Goal: Transaction & Acquisition: Purchase product/service

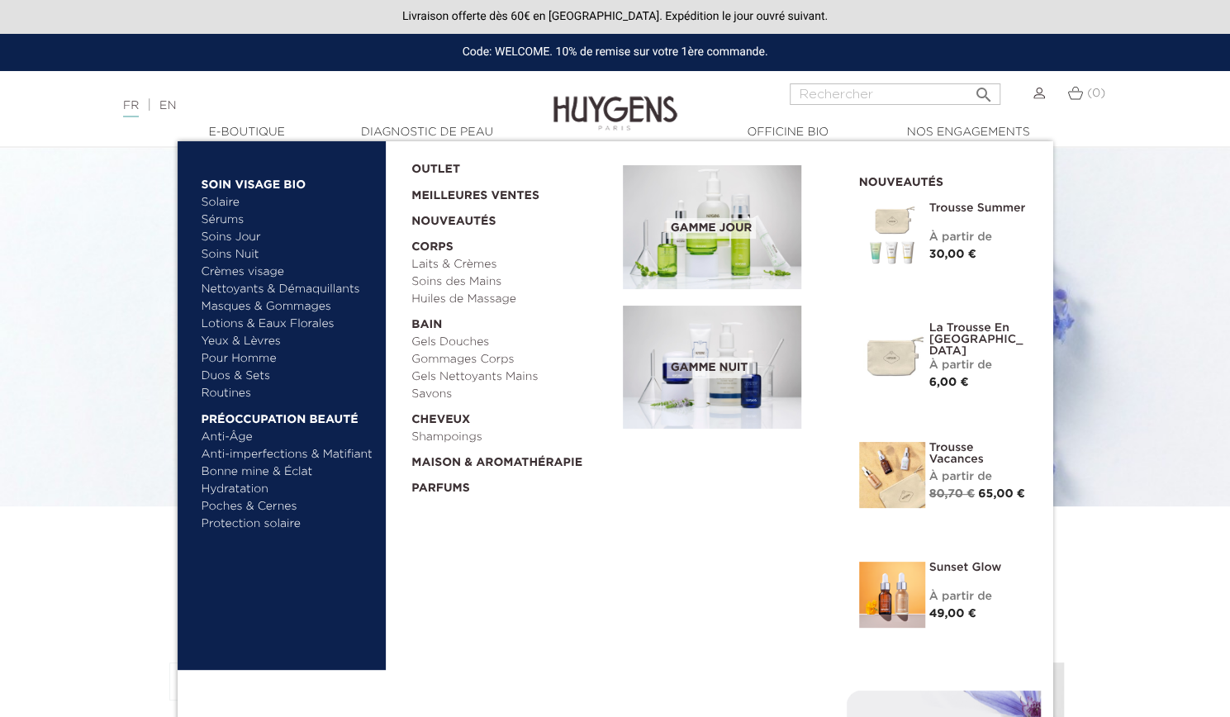
click at [451, 491] on link "Parfums" at bounding box center [511, 485] width 200 height 26
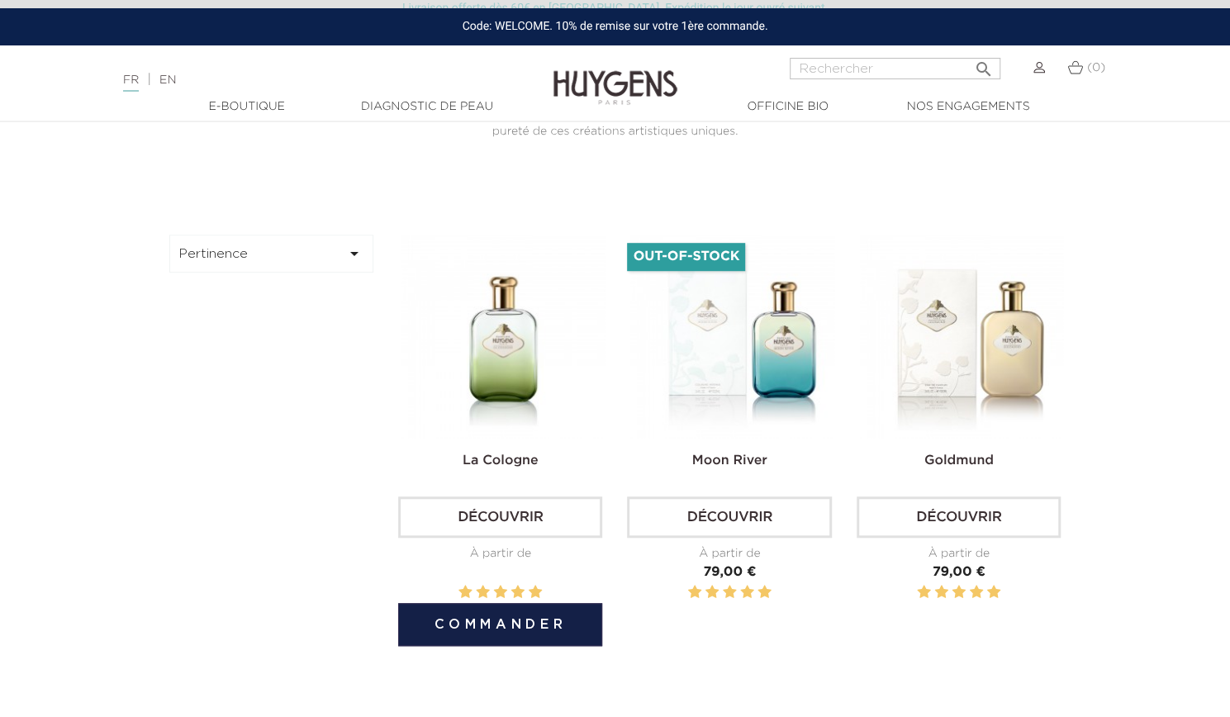
scroll to position [479, 0]
click at [535, 516] on link "Découvrir" at bounding box center [500, 517] width 204 height 41
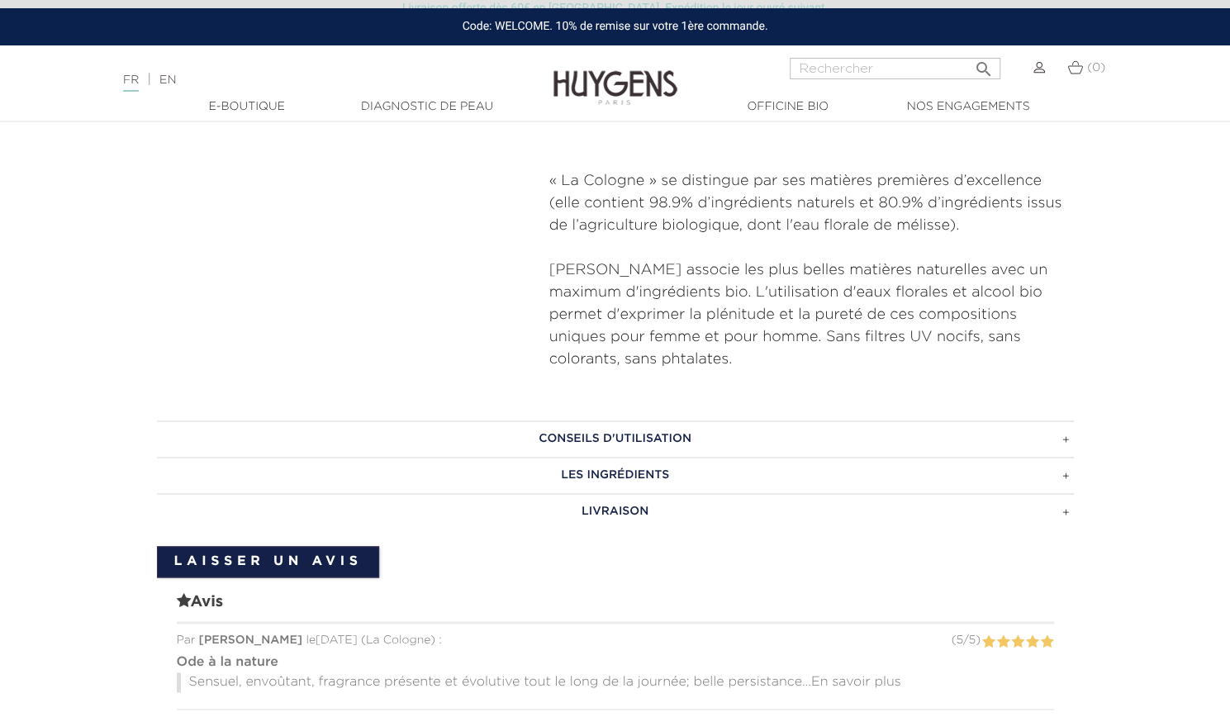
scroll to position [1077, 0]
